Goal: Task Accomplishment & Management: Use online tool/utility

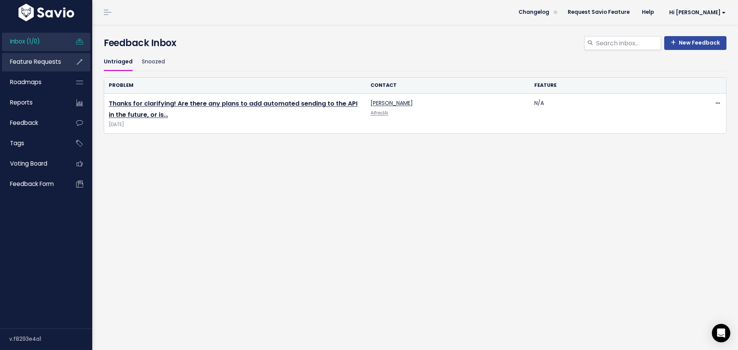
click at [37, 57] on link "Feature Requests" at bounding box center [33, 62] width 62 height 18
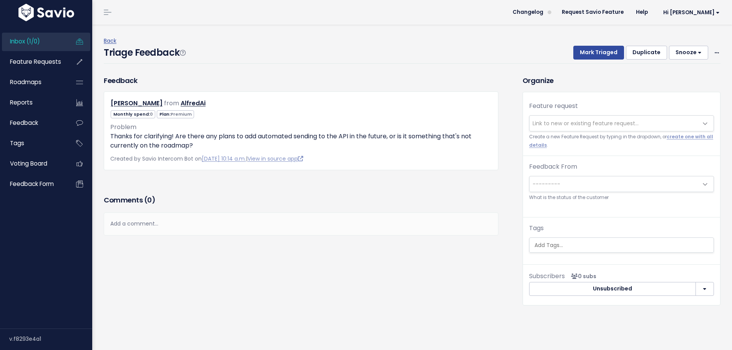
click at [561, 122] on span "Link to new or existing feature request..." at bounding box center [586, 124] width 106 height 8
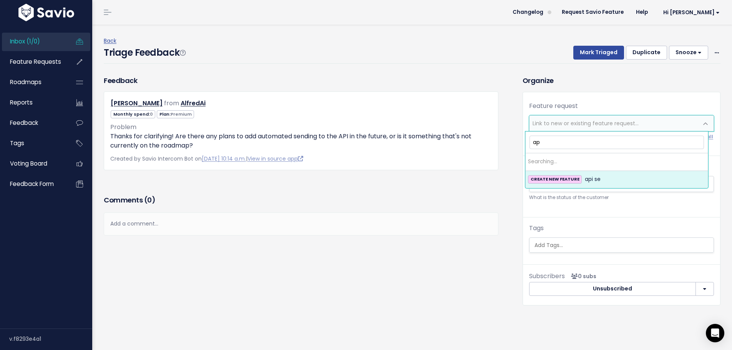
type input "a"
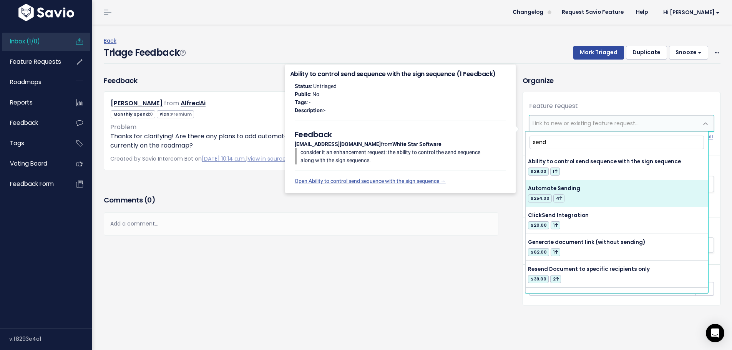
type input "send"
select select "34737"
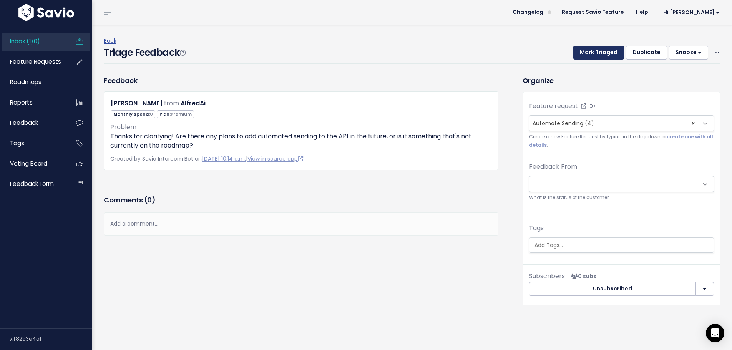
click at [598, 58] on button "Mark Triaged" at bounding box center [598, 53] width 51 height 14
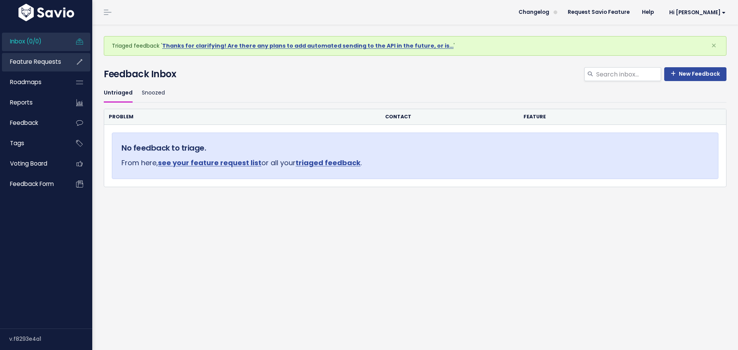
click at [41, 63] on span "Feature Requests" at bounding box center [35, 62] width 51 height 8
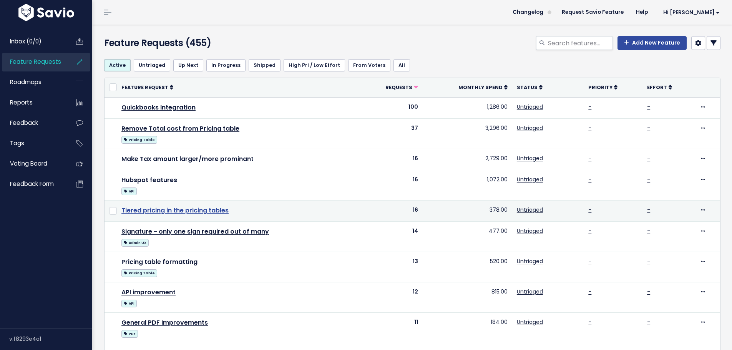
click at [156, 214] on link "Tiered pricing in the pricing tables" at bounding box center [174, 210] width 107 height 9
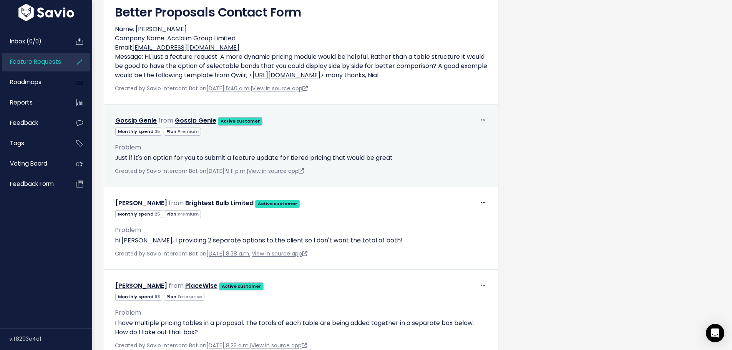
scroll to position [2018, 0]
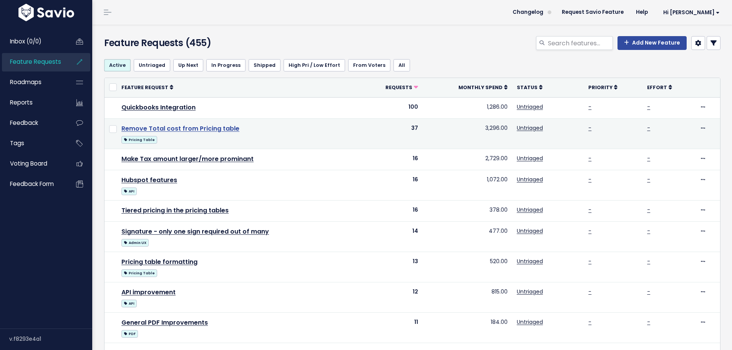
click at [194, 128] on link "Remove Total cost from Pricing table" at bounding box center [180, 128] width 118 height 9
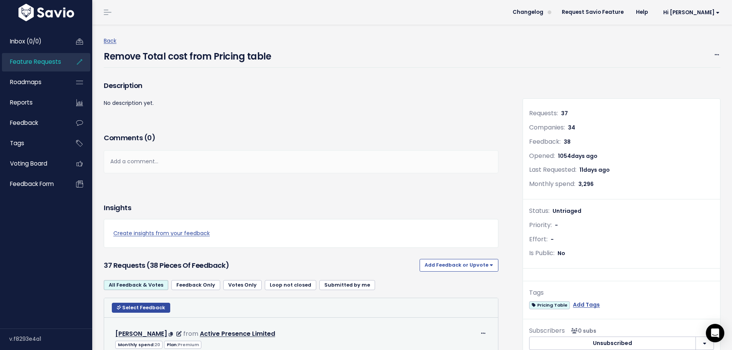
scroll to position [812, 0]
